Goal: Task Accomplishment & Management: Manage account settings

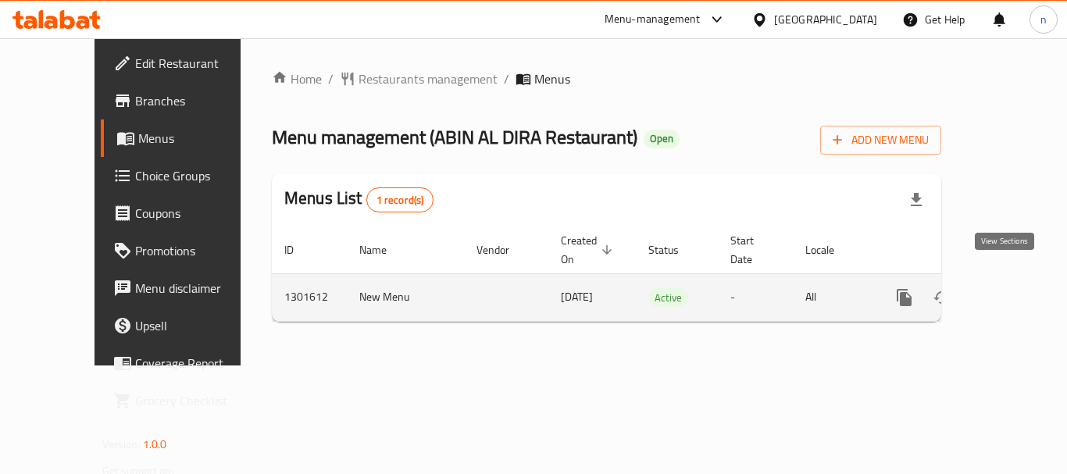
click at [1010, 290] on icon "enhanced table" at bounding box center [1017, 297] width 14 height 14
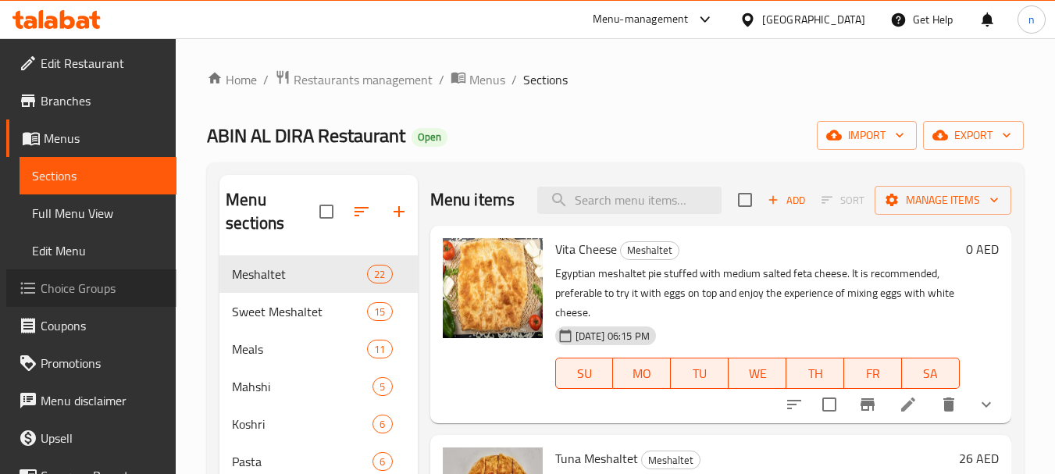
click at [92, 292] on span "Choice Groups" at bounding box center [102, 288] width 123 height 19
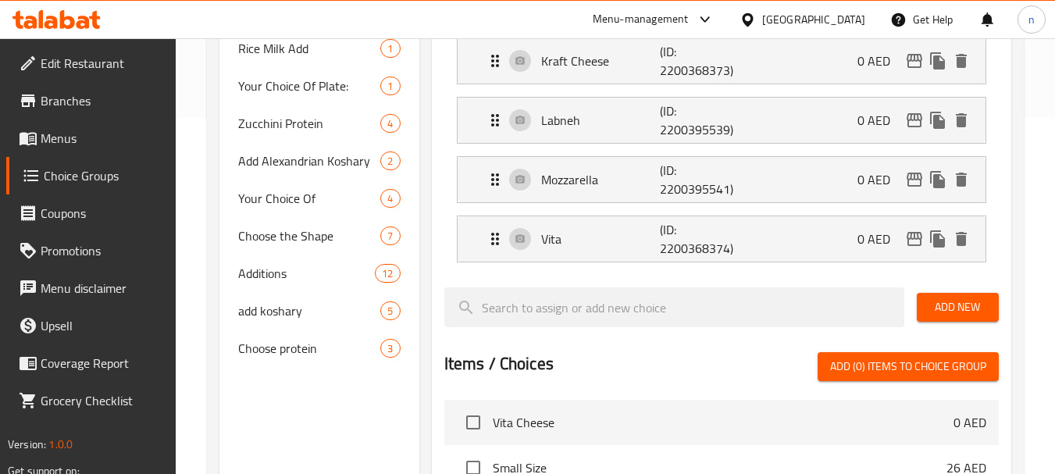
scroll to position [312, 0]
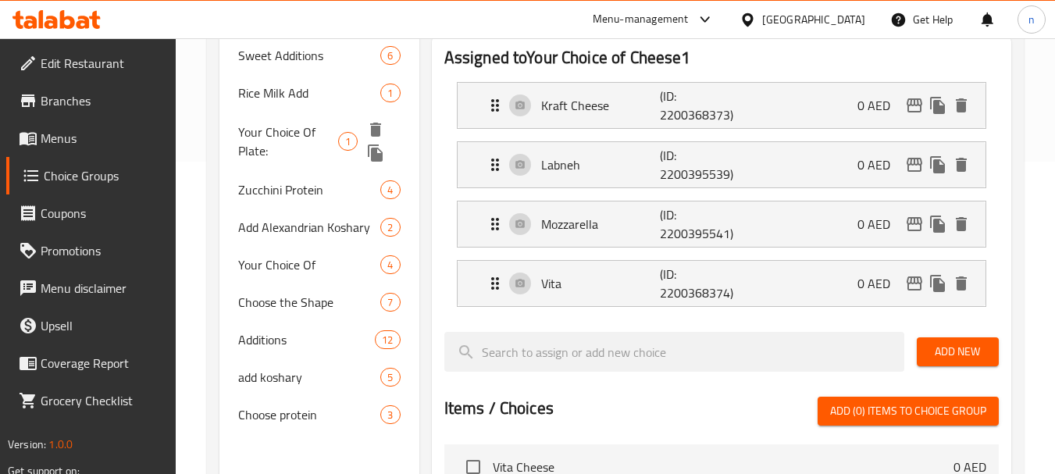
click at [292, 133] on span "Your Choice Of Plate:" at bounding box center [288, 141] width 100 height 37
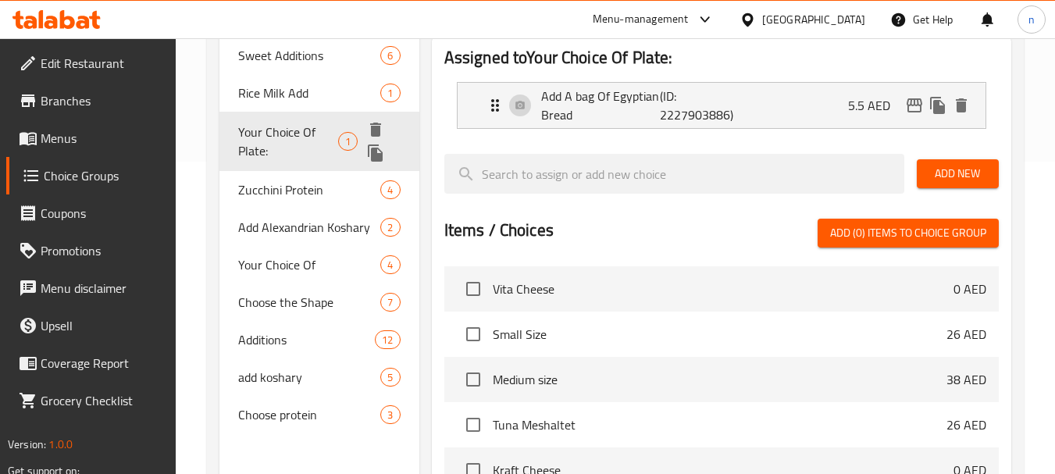
type input "Your Choice Of Plate:"
type input "اختيارك صحون:"
type input "0"
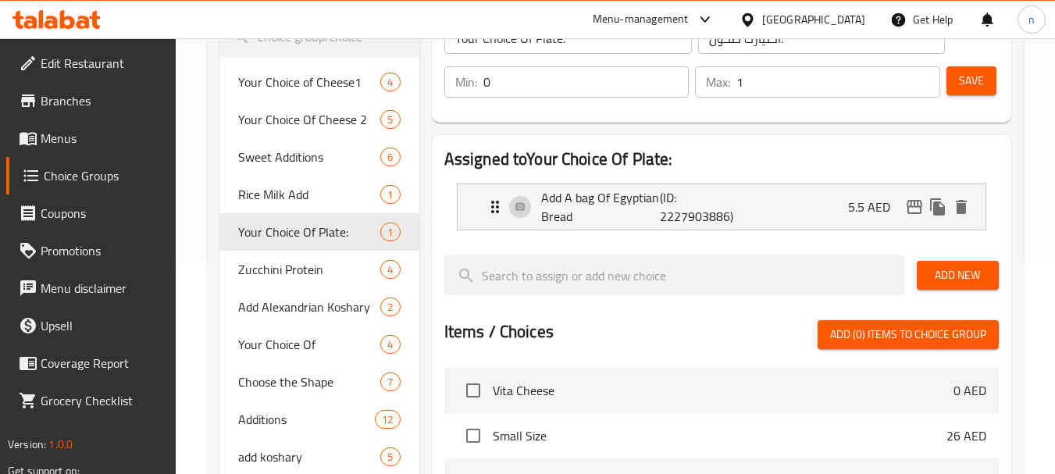
scroll to position [234, 0]
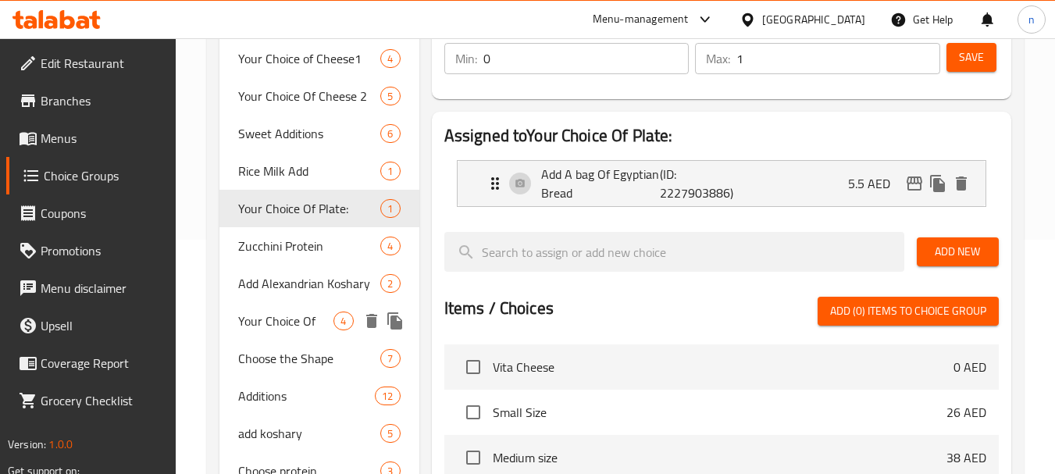
click at [275, 335] on div "Your Choice Of 4" at bounding box center [318, 320] width 199 height 37
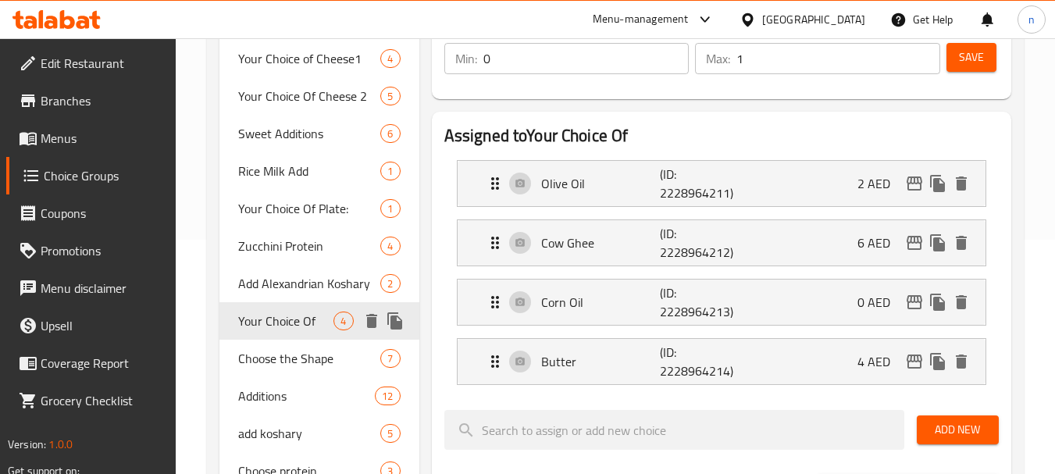
type input "Your Choice Of"
type input "اختيارك من"
type input "1"
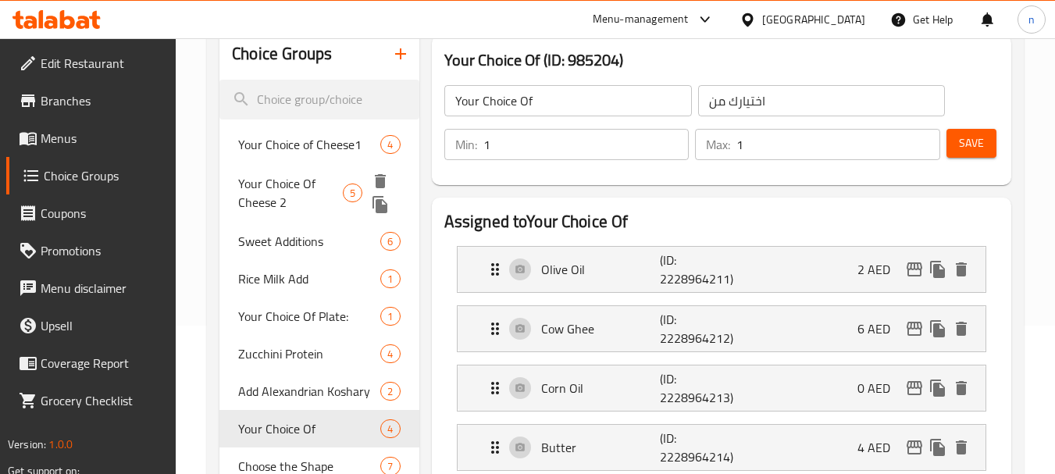
scroll to position [0, 0]
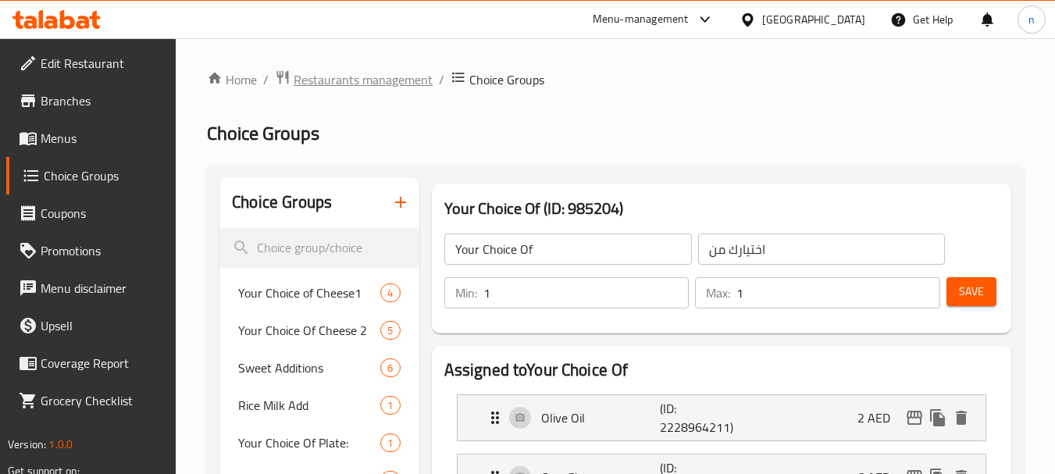
click at [358, 80] on span "Restaurants management" at bounding box center [363, 79] width 139 height 19
